Goal: Transaction & Acquisition: Purchase product/service

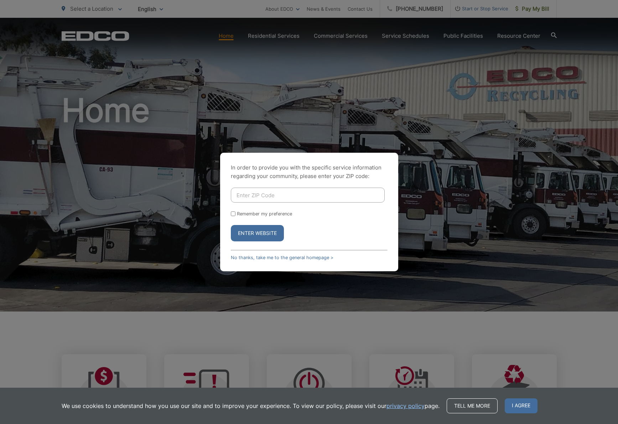
click at [264, 195] on input "Enter ZIP Code" at bounding box center [308, 195] width 154 height 15
type input "92028"
click at [262, 231] on button "Enter Website" at bounding box center [257, 233] width 53 height 16
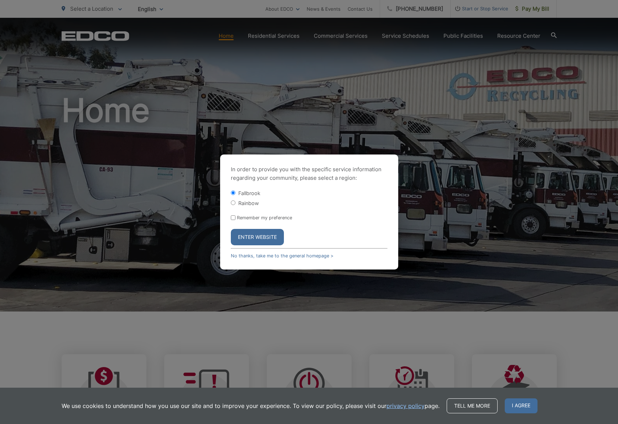
click at [271, 238] on button "Enter Website" at bounding box center [257, 237] width 53 height 16
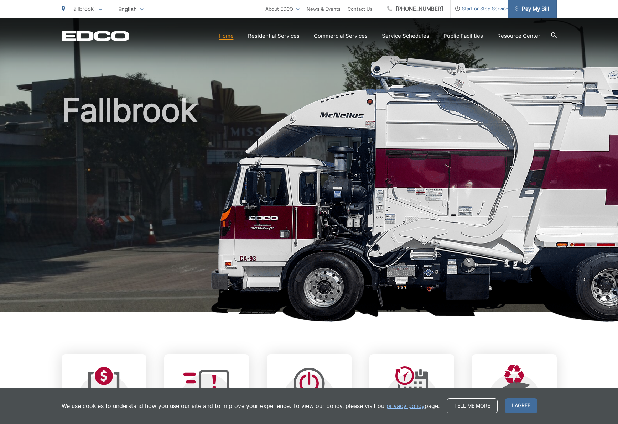
click at [532, 11] on span "Pay My Bill" at bounding box center [532, 9] width 34 height 9
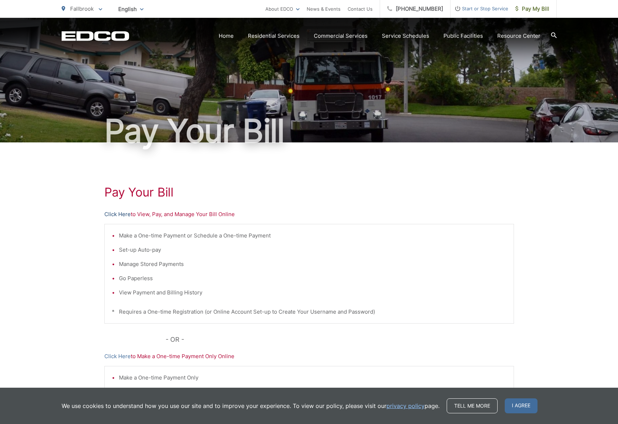
click at [125, 216] on link "Click Here" at bounding box center [117, 214] width 26 height 9
